Goal: Go to known website: Go to known website

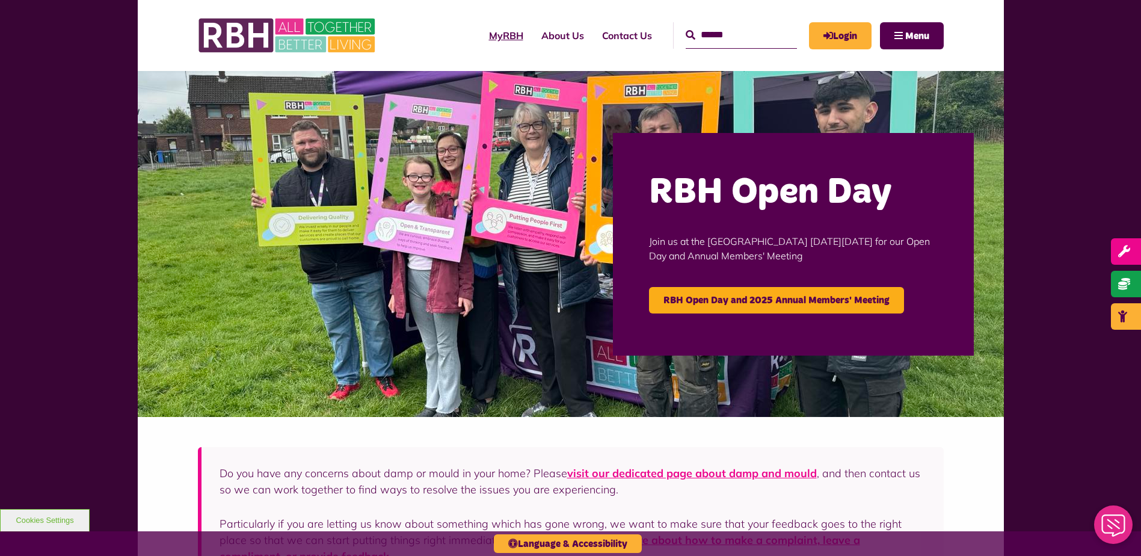
click at [492, 38] on link "MyRBH" at bounding box center [506, 35] width 52 height 32
